Goal: Task Accomplishment & Management: Manage account settings

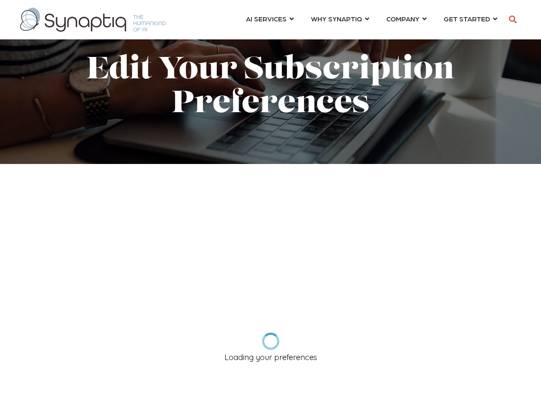
scroll to position [0, 4]
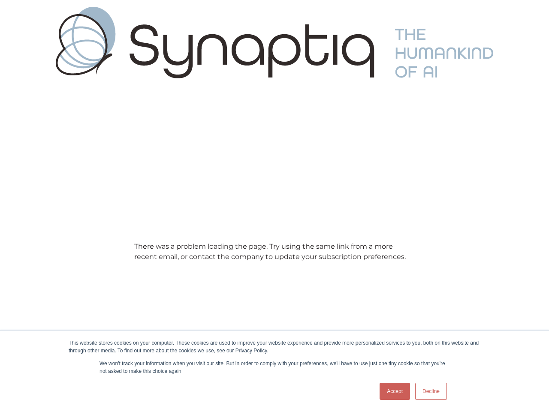
click at [274, 206] on main "There was a problem loading the page. Try using the same link from a more recen…" at bounding box center [274, 248] width 549 height 326
